Goal: Information Seeking & Learning: Learn about a topic

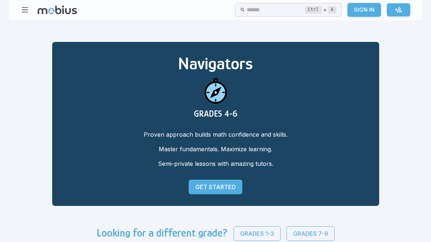
click at [226, 182] on link "Get Started" at bounding box center [216, 187] width 54 height 15
click at [240, 12] on icon at bounding box center [242, 9] width 5 height 9
click at [248, 9] on input "text" at bounding box center [276, 10] width 58 height 14
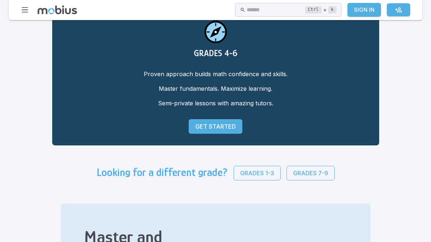
scroll to position [65, 0]
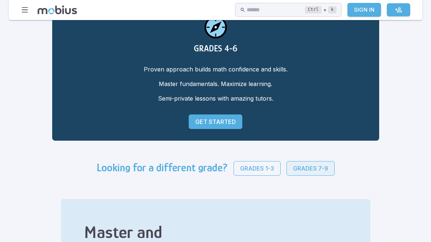
click at [314, 165] on p "Grades 7-9" at bounding box center [310, 168] width 35 height 9
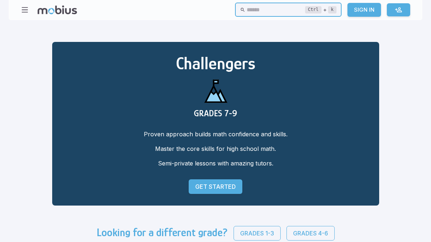
click at [247, 12] on input "text" at bounding box center [276, 10] width 58 height 14
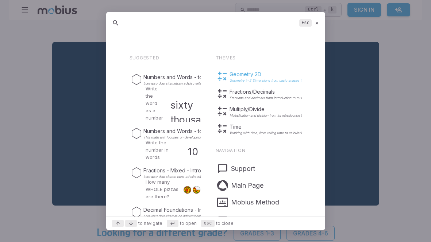
click at [248, 81] on p "Geometry in 2 Dimensions from basic shapes to advanced work with circular geome…" at bounding box center [296, 81] width 132 height 4
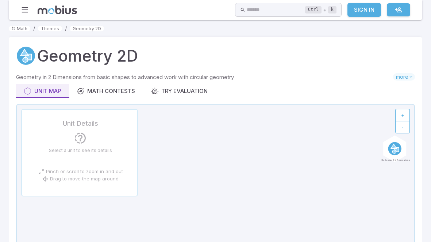
scroll to position [76, 0]
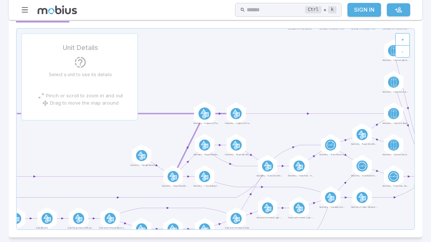
click at [205, 112] on icon at bounding box center [203, 113] width 5 height 9
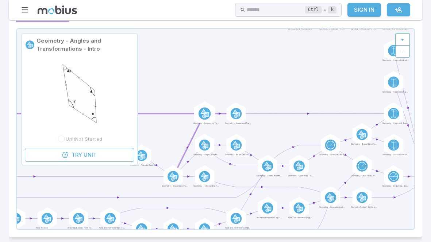
scroll to position [0, 0]
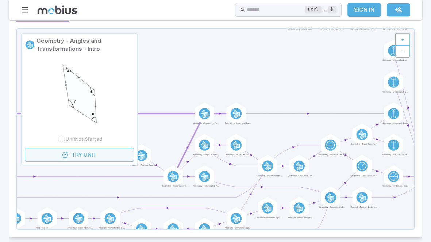
click at [79, 155] on span "Try" at bounding box center [77, 155] width 11 height 8
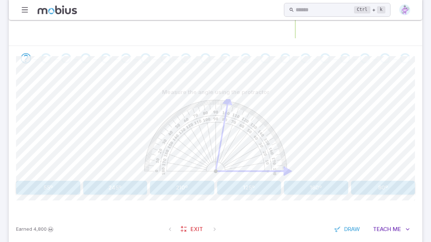
scroll to position [129, 0]
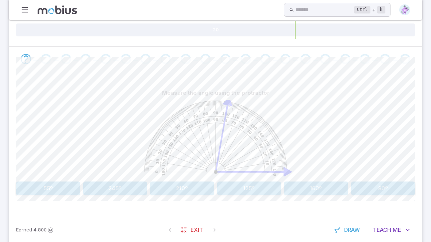
click at [386, 188] on button "80º" at bounding box center [383, 189] width 64 height 14
click at [328, 188] on button "35º" at bounding box center [316, 189] width 64 height 14
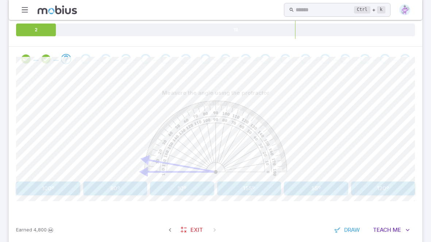
click at [197, 189] on button "10º" at bounding box center [182, 189] width 64 height 14
click at [257, 184] on button "85º" at bounding box center [249, 189] width 64 height 14
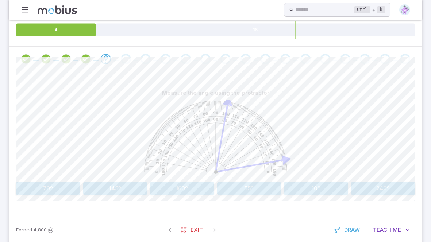
click at [47, 190] on button "70º" at bounding box center [48, 189] width 64 height 14
click at [398, 183] on button "140º" at bounding box center [383, 189] width 64 height 14
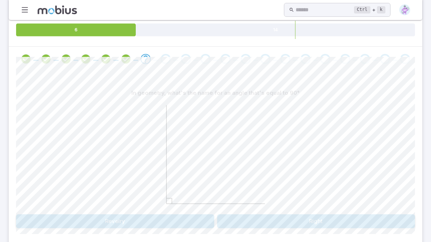
click at [254, 220] on button "Right" at bounding box center [316, 222] width 198 height 14
click at [390, 216] on button "obtuse" at bounding box center [365, 222] width 97 height 14
click at [165, 223] on button "Is not an Obtuse angle" at bounding box center [115, 222] width 198 height 14
click at [255, 217] on button "It is 45º" at bounding box center [316, 222] width 198 height 14
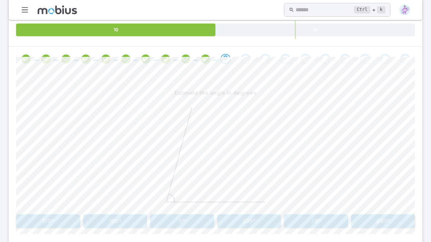
click at [312, 221] on button "75º" at bounding box center [316, 222] width 64 height 14
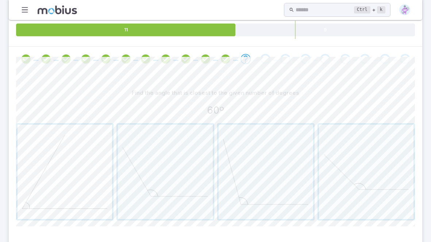
click at [70, 169] on span "button" at bounding box center [65, 172] width 95 height 95
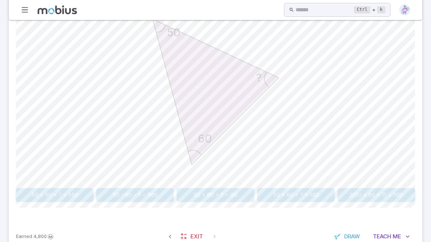
scroll to position [228, 0]
click at [66, 190] on button "50 + 60 + ? = 360" at bounding box center [54, 195] width 77 height 14
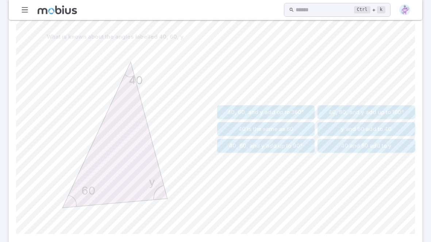
scroll to position [187, 0]
click at [347, 110] on button "40, 60, and y add up to 180°" at bounding box center [365, 111] width 97 height 14
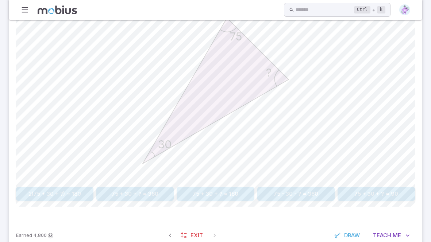
scroll to position [231, 0]
click at [219, 193] on button "75 + 30 + ? = 180" at bounding box center [215, 193] width 77 height 14
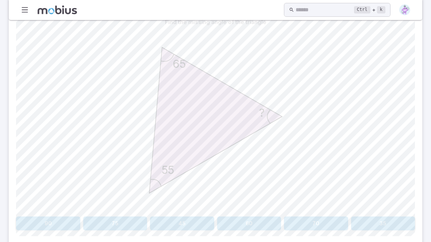
scroll to position [201, 0]
click at [237, 219] on button "60" at bounding box center [249, 223] width 64 height 14
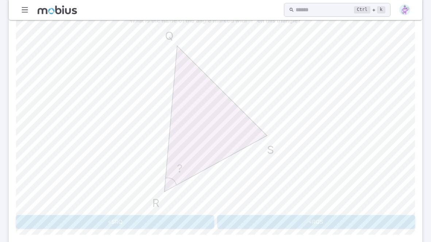
scroll to position [201, 0]
click at [173, 217] on button "<SRQ" at bounding box center [115, 222] width 198 height 14
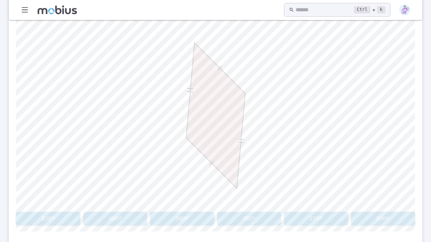
scroll to position [203, 0]
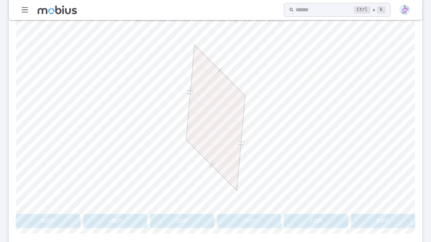
click at [197, 216] on button "360º" at bounding box center [182, 221] width 64 height 14
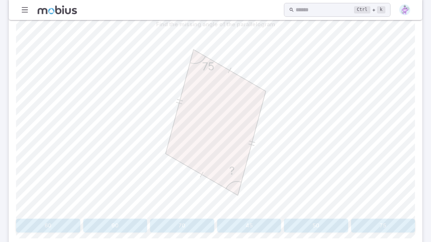
scroll to position [200, 0]
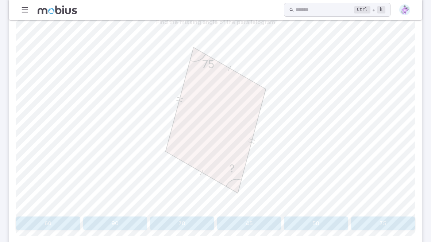
click at [377, 220] on button "75" at bounding box center [383, 224] width 64 height 14
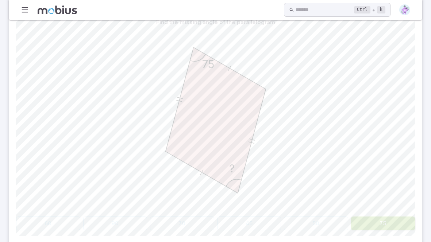
scroll to position [173, 0]
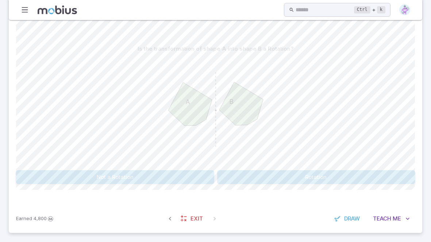
click at [139, 176] on button "Not a Rotation" at bounding box center [115, 177] width 198 height 14
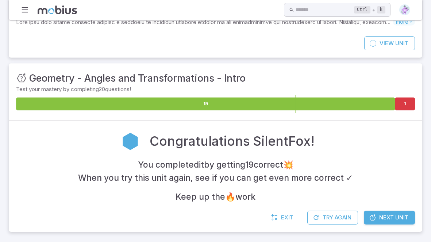
scroll to position [54, 0]
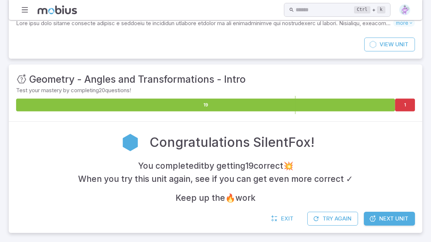
click at [382, 215] on span "Next Unit" at bounding box center [393, 219] width 29 height 8
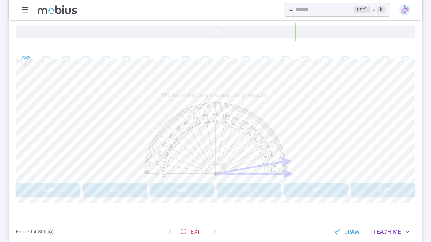
scroll to position [128, 0]
click at [302, 192] on button "10º" at bounding box center [316, 190] width 64 height 14
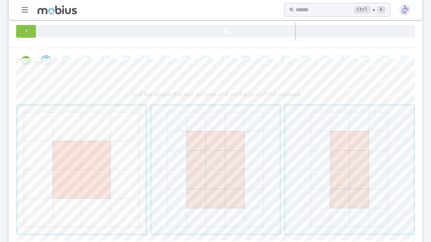
click at [104, 135] on span "button" at bounding box center [82, 170] width 128 height 128
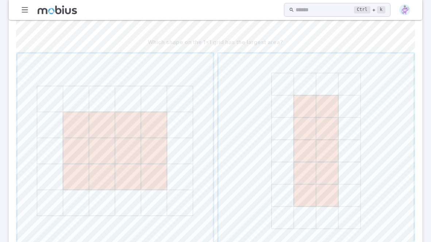
scroll to position [181, 0]
click at [95, 175] on span "button" at bounding box center [115, 150] width 195 height 195
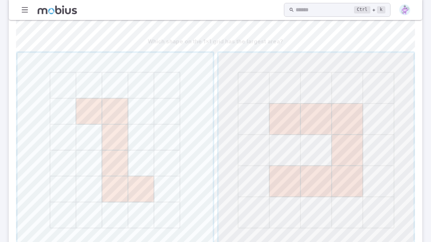
click at [316, 157] on span "button" at bounding box center [316, 150] width 195 height 195
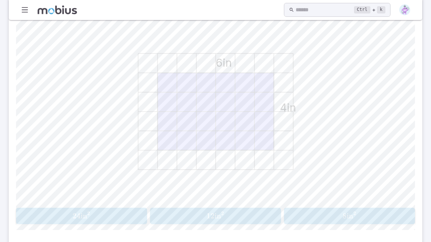
scroll to position [210, 0]
click at [61, 220] on button "24 in 2 24\text{in}^2 24 in 2" at bounding box center [81, 215] width 131 height 16
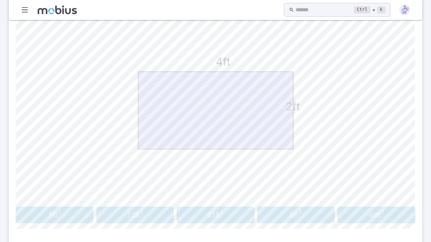
click at [69, 212] on span "8 ft 2" at bounding box center [54, 215] width 73 height 9
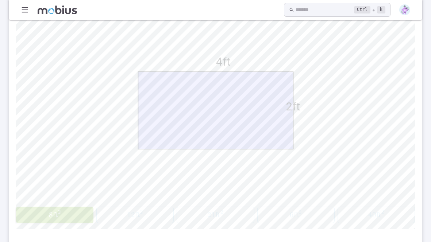
scroll to position [106, 0]
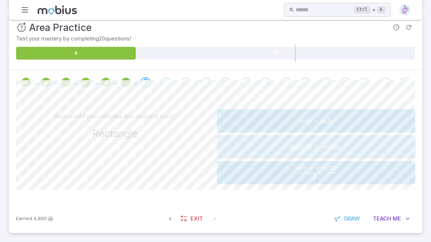
click at [233, 146] on span "length × width" at bounding box center [315, 146] width 193 height 9
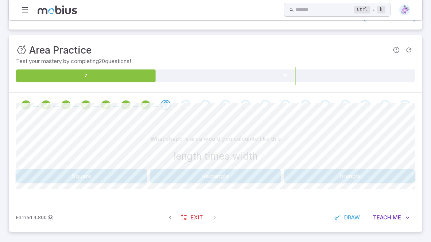
scroll to position [82, 0]
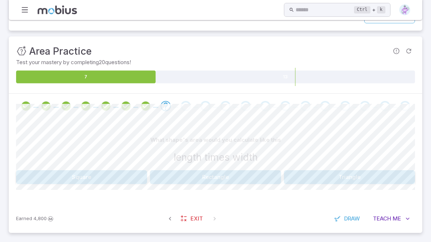
click at [157, 178] on button "Rectangle" at bounding box center [215, 177] width 131 height 14
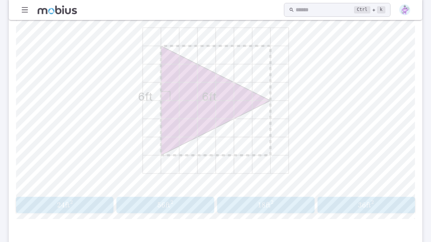
scroll to position [221, 0]
click at [242, 206] on span "18 ft 2" at bounding box center [265, 203] width 93 height 9
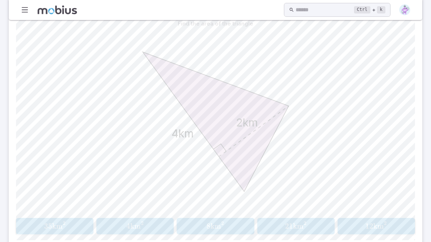
scroll to position [200, 0]
click at [300, 159] on icon "4km 2km" at bounding box center [215, 120] width 182 height 182
click at [151, 221] on span "4 km 2" at bounding box center [135, 224] width 73 height 9
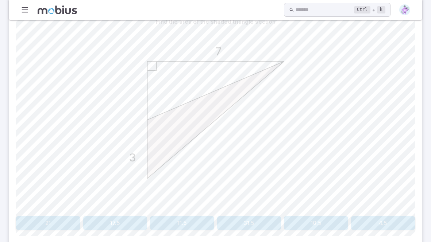
scroll to position [199, 0]
click at [247, 117] on icon "3 7" at bounding box center [215, 121] width 182 height 182
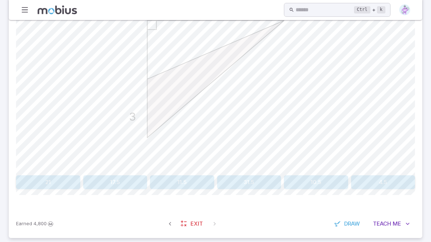
scroll to position [242, 0]
click at [385, 219] on span "Teach" at bounding box center [382, 223] width 18 height 8
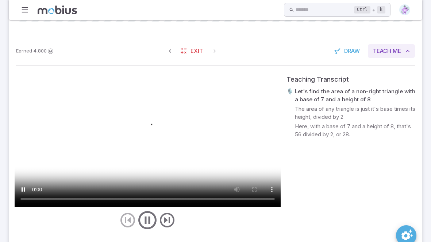
scroll to position [415, 0]
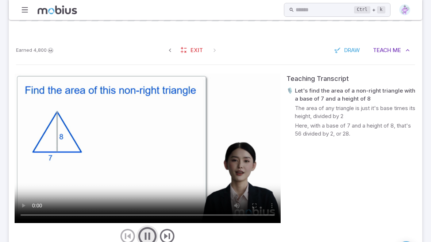
click at [151, 234] on icon "play/pause/restart" at bounding box center [147, 237] width 22 height 22
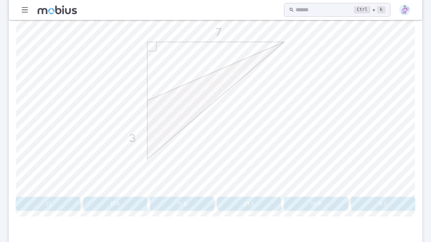
scroll to position [221, 0]
click at [55, 202] on button "21" at bounding box center [48, 203] width 64 height 14
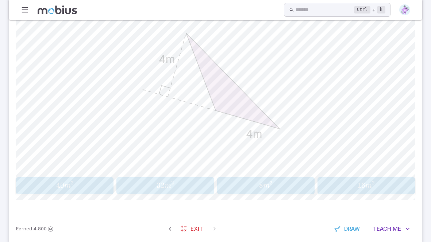
scroll to position [241, 0]
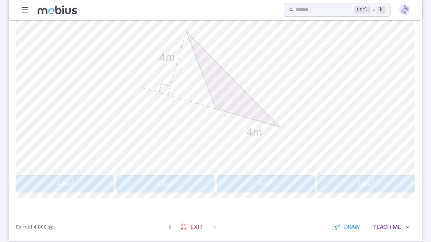
click at [298, 184] on span "8 m 2" at bounding box center [265, 184] width 93 height 10
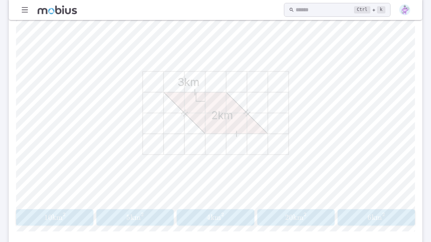
scroll to position [204, 0]
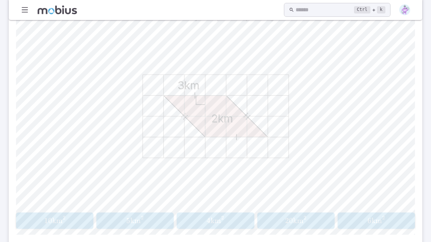
click at [352, 222] on span "6 km 2" at bounding box center [376, 220] width 73 height 9
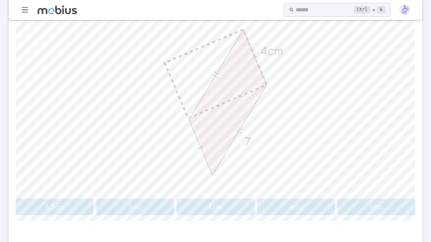
scroll to position [219, 0]
click at [69, 201] on span "4.5 cm" at bounding box center [54, 205] width 73 height 9
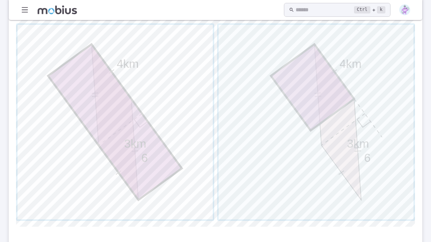
scroll to position [207, 0]
click at [166, 117] on span "button" at bounding box center [115, 124] width 195 height 195
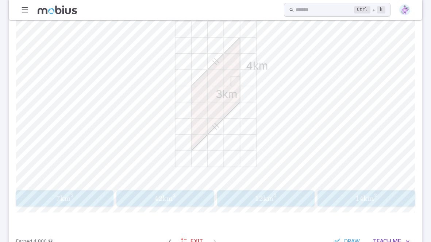
scroll to position [226, 0]
click at [261, 200] on span "12" at bounding box center [259, 199] width 8 height 9
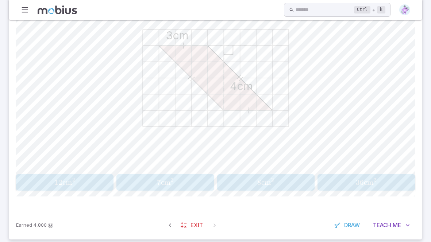
scroll to position [242, 0]
click at [89, 175] on button "12 cm 2 12\text{cm}^2 12 cm 2" at bounding box center [64, 182] width 97 height 16
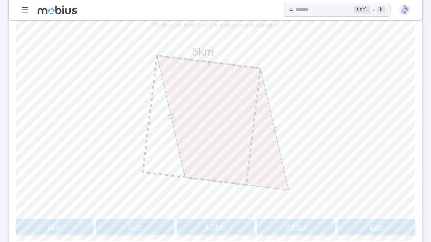
scroll to position [197, 0]
click at [149, 225] on span "5 km" at bounding box center [135, 227] width 73 height 9
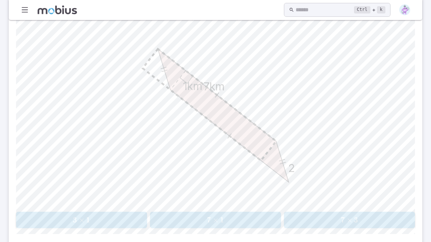
scroll to position [207, 0]
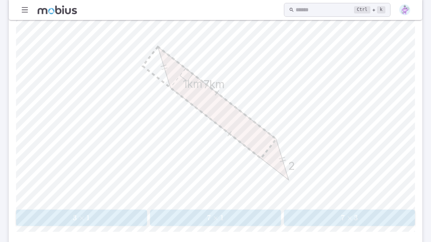
click at [118, 217] on span "3 × 1" at bounding box center [81, 217] width 126 height 9
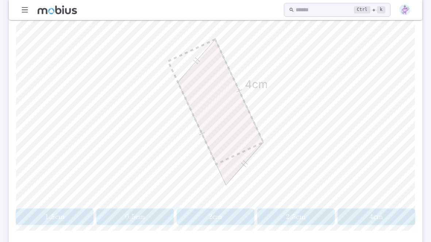
scroll to position [209, 0]
click at [375, 215] on span "cm" at bounding box center [378, 215] width 10 height 9
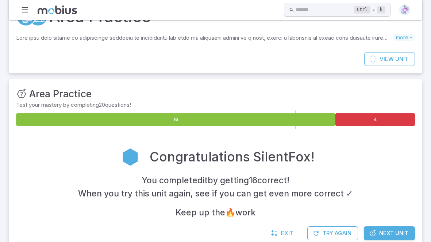
scroll to position [41, 0]
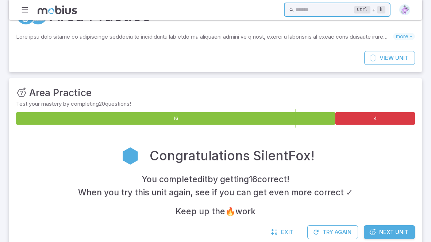
click at [296, 9] on input "text" at bounding box center [325, 10] width 58 height 14
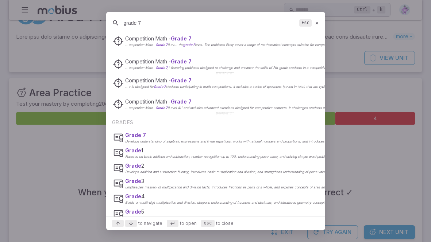
scroll to position [109, 0]
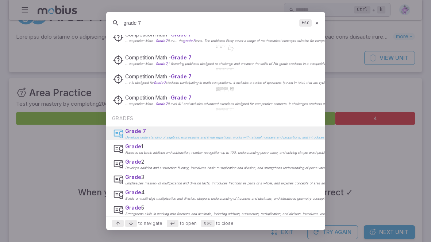
type input "grade 7"
click at [132, 130] on span "Grade 7" at bounding box center [135, 131] width 21 height 6
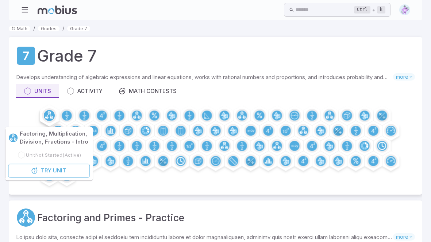
click at [51, 113] on circle at bounding box center [49, 115] width 11 height 11
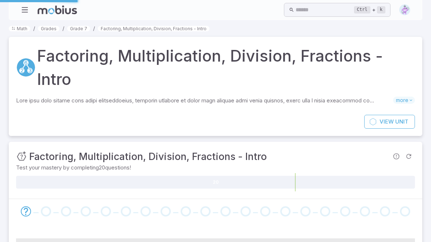
click at [47, 110] on div "Factoring, Multiplication, Division, Fractions - Intro Skills you will learn in…" at bounding box center [215, 76] width 413 height 78
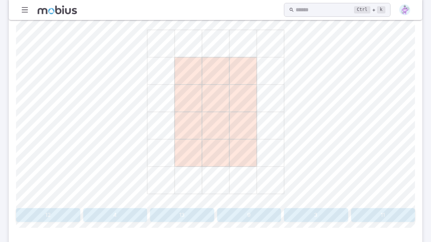
scroll to position [233, 0]
click at [70, 209] on button "12" at bounding box center [48, 214] width 64 height 14
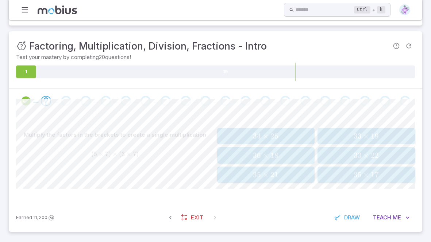
scroll to position [109, 0]
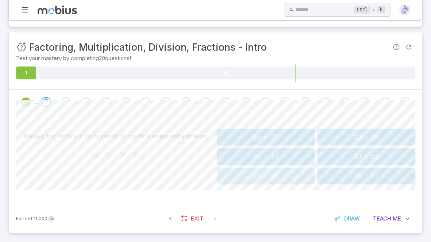
click at [248, 180] on button "35 × 21 35 \times 21 35 × 21" at bounding box center [265, 176] width 97 height 16
click at [327, 178] on span "60 × 9" at bounding box center [366, 176] width 93 height 9
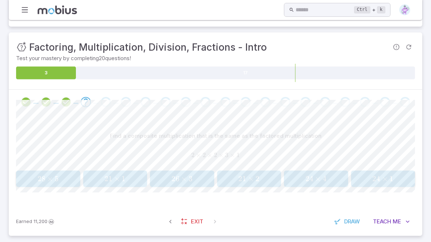
click at [388, 177] on span "24 ×" at bounding box center [380, 178] width 17 height 9
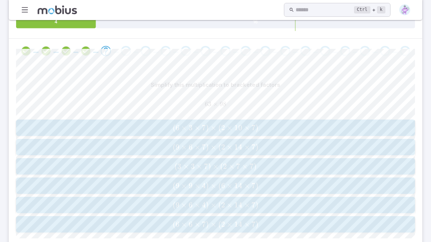
scroll to position [161, 0]
click at [244, 166] on span "×" at bounding box center [245, 165] width 6 height 9
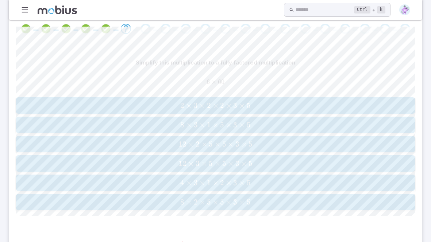
scroll to position [181, 0]
click at [247, 107] on span "5" at bounding box center [249, 107] width 4 height 9
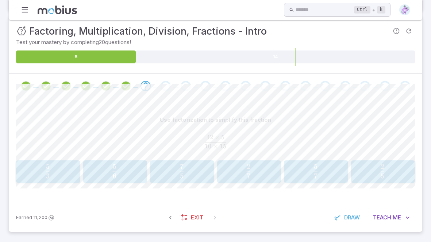
scroll to position [124, 0]
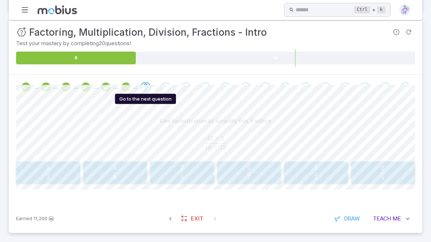
click at [146, 85] on icon "Go to the next question" at bounding box center [145, 87] width 9 height 9
click at [166, 86] on div "Go to the next question" at bounding box center [166, 87] width 10 height 10
click at [222, 136] on span "10 × 15 42 × 5" at bounding box center [215, 140] width 21 height 9
click at [227, 137] on span "10 × 15 42 × 5 ​" at bounding box center [215, 143] width 399 height 14
drag, startPoint x: 224, startPoint y: 137, endPoint x: 206, endPoint y: 136, distance: 17.9
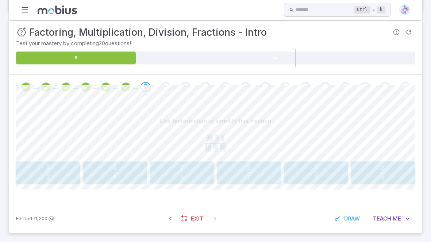
click at [206, 136] on span "10 × 15 42 × 5" at bounding box center [215, 140] width 21 height 9
click at [245, 142] on span "10 × 15 42 × 5 ​" at bounding box center [215, 143] width 399 height 14
click at [226, 138] on span "10 × 15 42 × 5" at bounding box center [215, 140] width 21 height 9
drag, startPoint x: 224, startPoint y: 137, endPoint x: 207, endPoint y: 136, distance: 17.5
click at [207, 136] on span "42 × 5" at bounding box center [216, 139] width 18 height 8
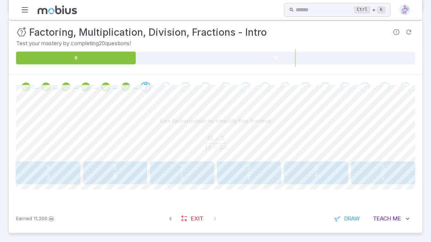
click at [252, 126] on div "Use factorization to simplify this fraction" at bounding box center [215, 121] width 399 height 14
click at [176, 173] on span "5 7 ​" at bounding box center [182, 172] width 53 height 15
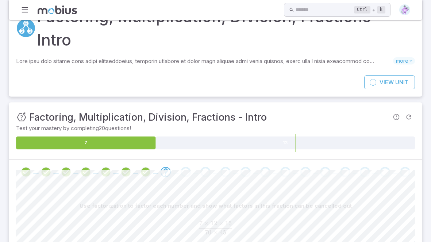
scroll to position [39, 0]
